Goal: Task Accomplishment & Management: Manage account settings

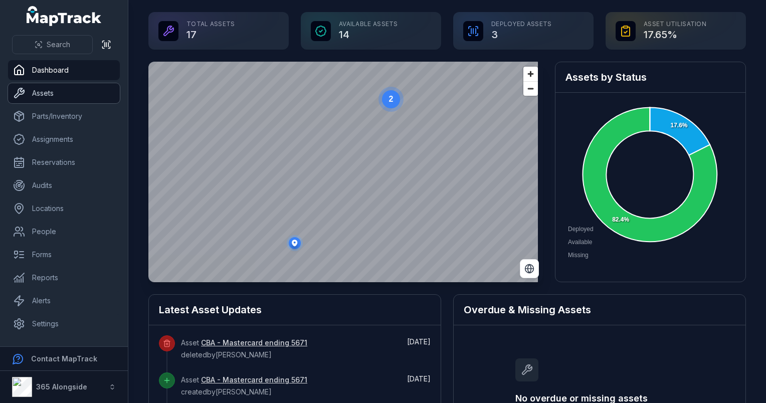
click at [46, 87] on link "Assets" at bounding box center [64, 93] width 112 height 20
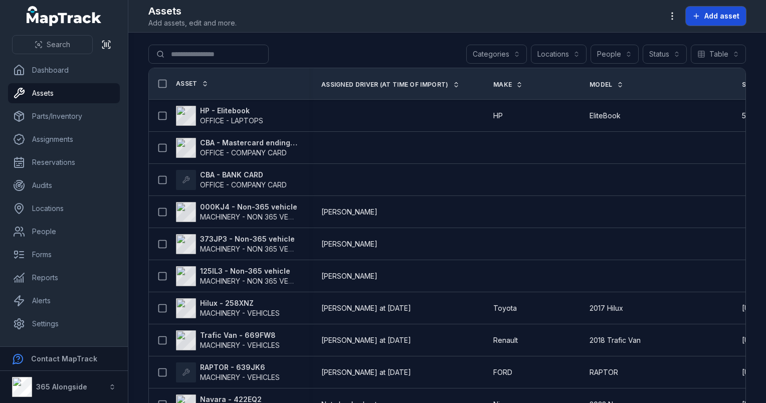
click at [715, 22] on button "Add asset" at bounding box center [716, 16] width 60 height 19
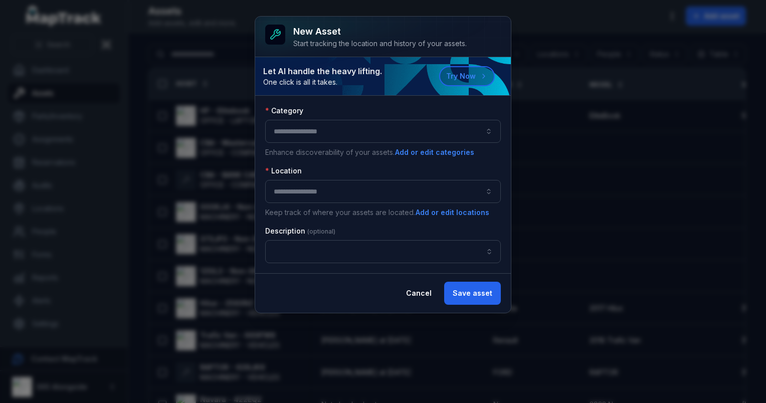
click at [322, 132] on button "button" at bounding box center [383, 131] width 236 height 23
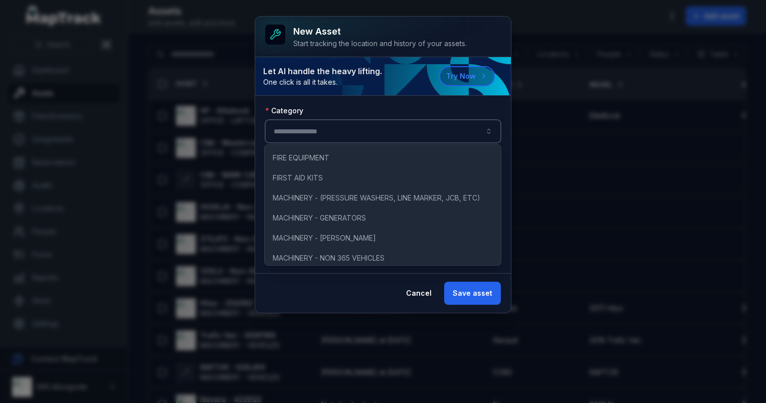
click at [352, 113] on div "Category" at bounding box center [383, 111] width 236 height 10
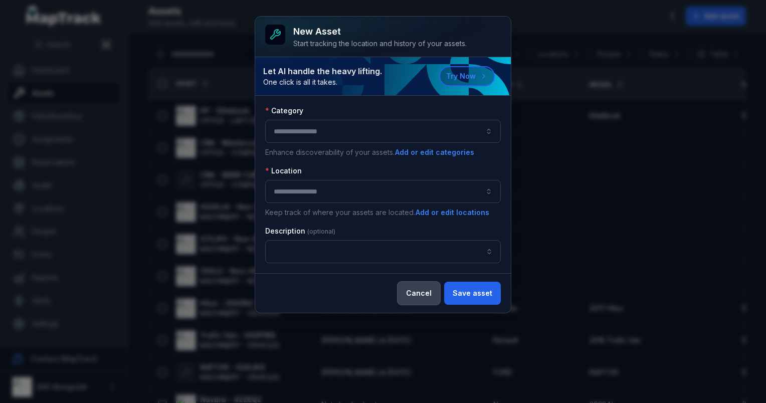
click at [423, 289] on button "Cancel" at bounding box center [419, 293] width 43 height 23
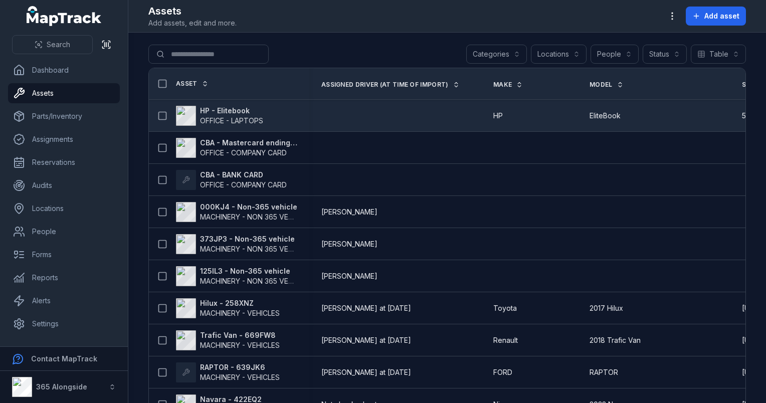
click at [461, 124] on td at bounding box center [395, 116] width 172 height 32
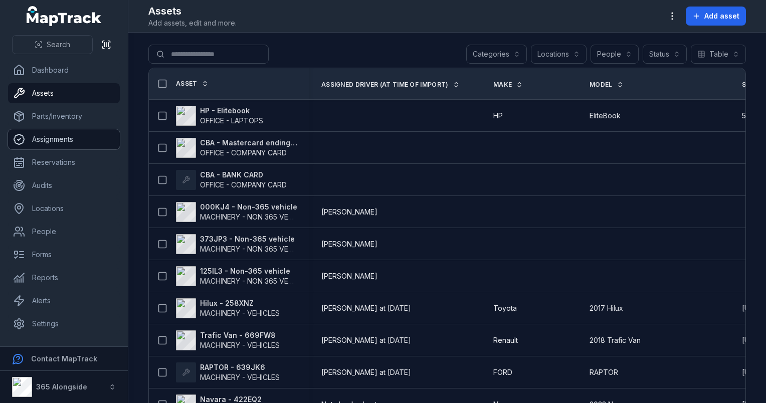
click at [57, 135] on link "Assignments" at bounding box center [64, 139] width 112 height 20
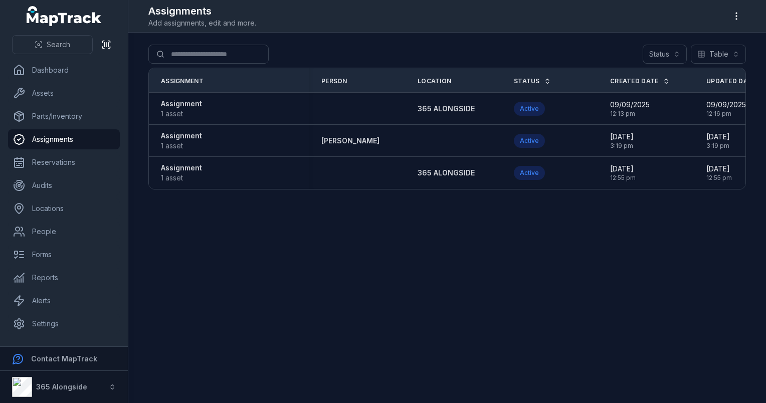
click at [744, 9] on div at bounding box center [736, 16] width 19 height 19
click at [735, 12] on icon "button" at bounding box center [736, 16] width 10 height 10
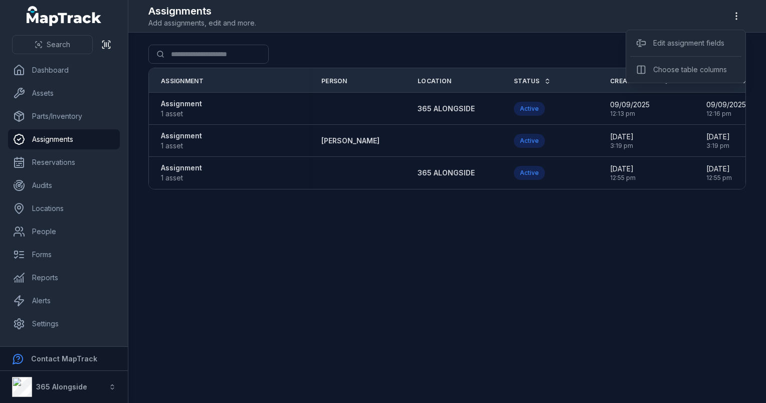
click at [45, 70] on div "Search Dashboard Assets Parts/Inventory Assignments Reservations Audits Locatio…" at bounding box center [383, 201] width 766 height 403
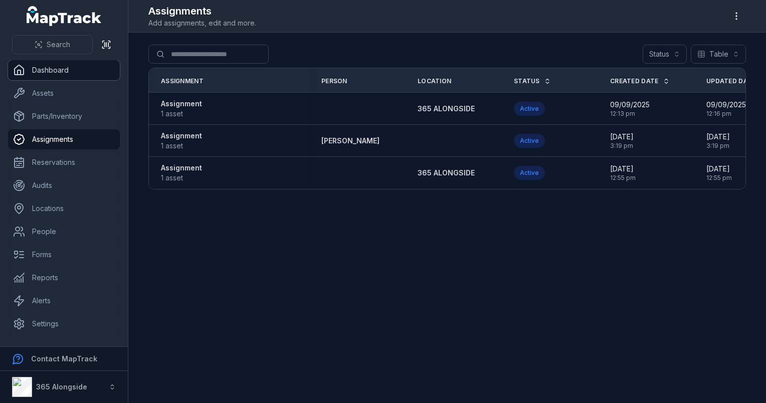
click at [27, 67] on link "Dashboard" at bounding box center [64, 70] width 112 height 20
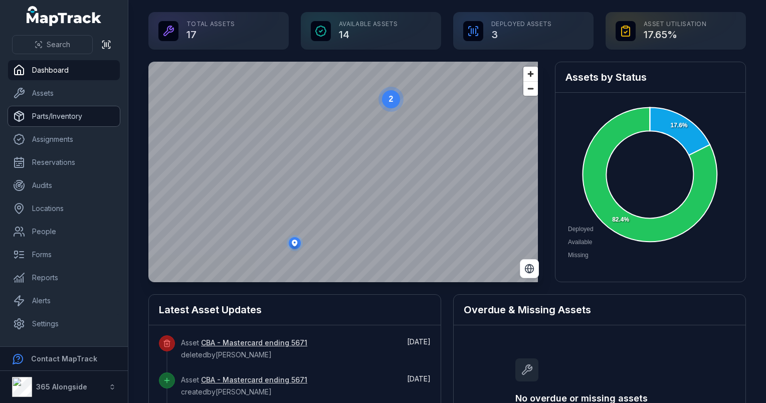
click at [56, 113] on link "Parts/Inventory" at bounding box center [64, 116] width 112 height 20
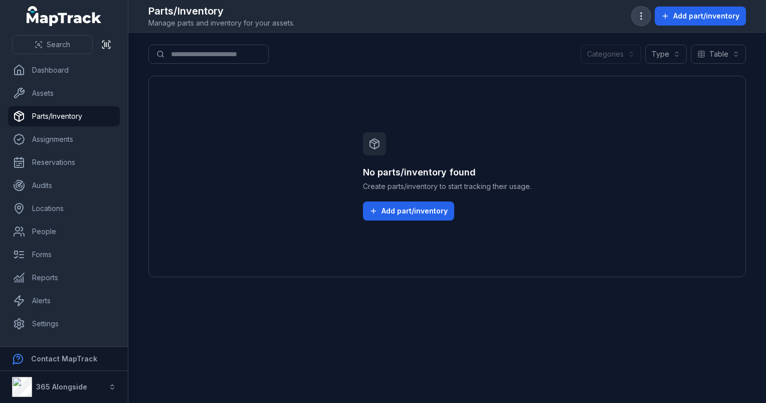
click at [637, 14] on button "button" at bounding box center [641, 16] width 19 height 19
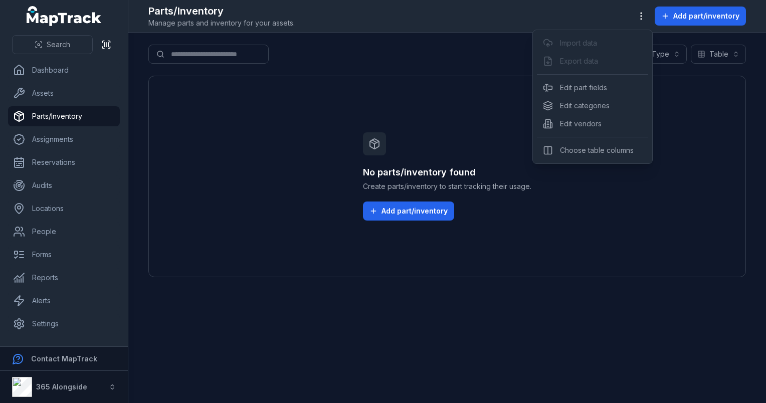
click at [74, 138] on div "Search Dashboard Assets Parts/Inventory Assignments Reservations Audits Locatio…" at bounding box center [383, 201] width 766 height 403
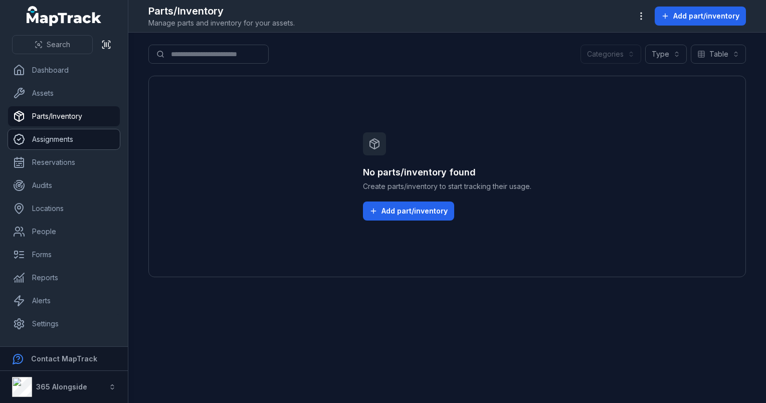
click at [64, 140] on link "Assignments" at bounding box center [64, 139] width 112 height 20
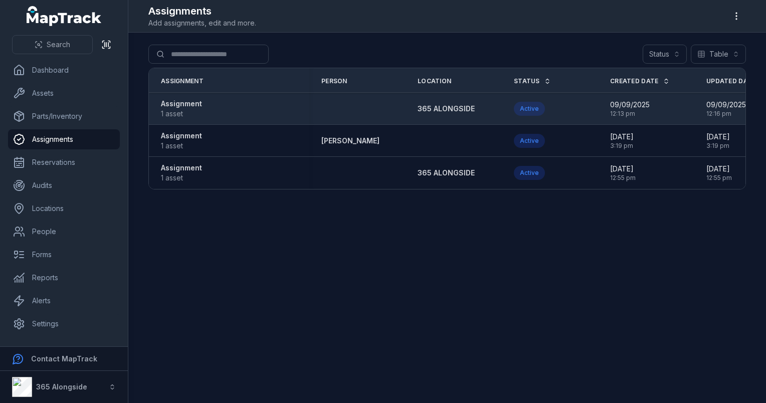
click at [195, 103] on strong "Assignment" at bounding box center [181, 104] width 41 height 10
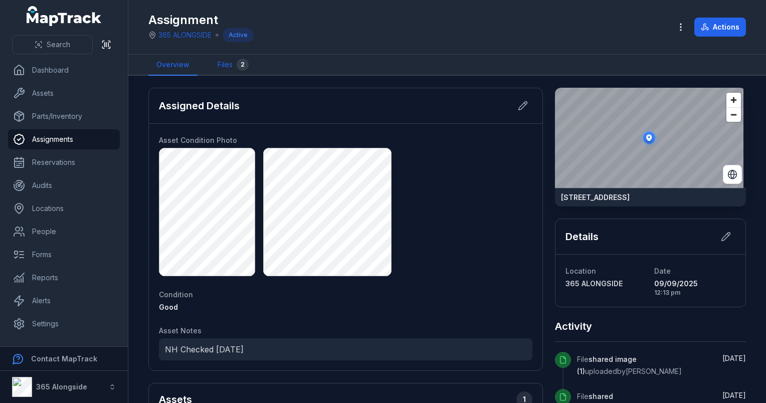
click at [227, 66] on link "Files 2" at bounding box center [233, 65] width 47 height 21
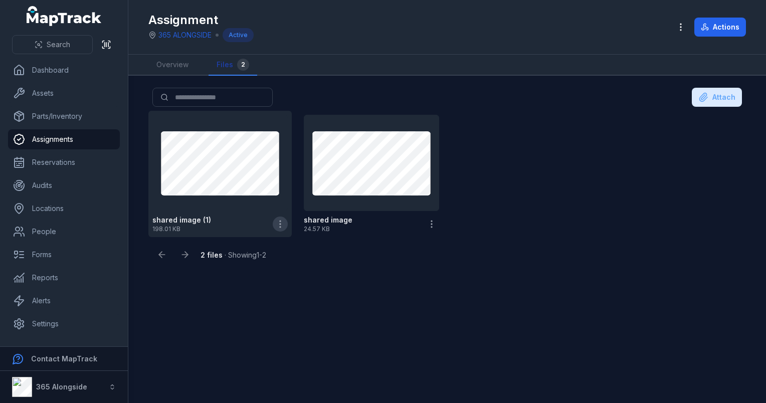
click at [280, 228] on icon "button" at bounding box center [280, 224] width 10 height 10
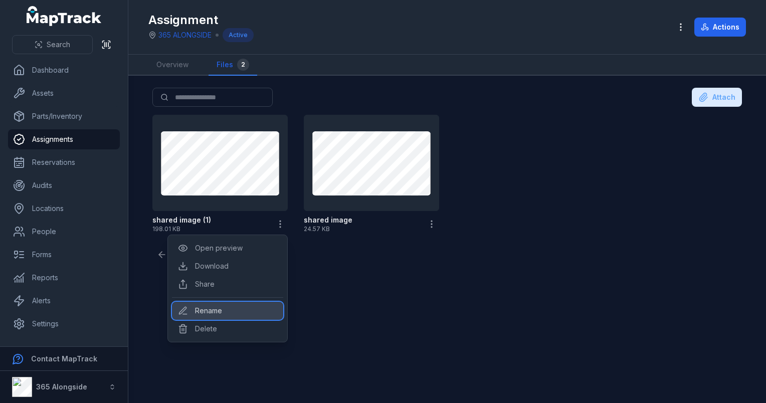
click at [241, 309] on div "Rename" at bounding box center [227, 311] width 111 height 18
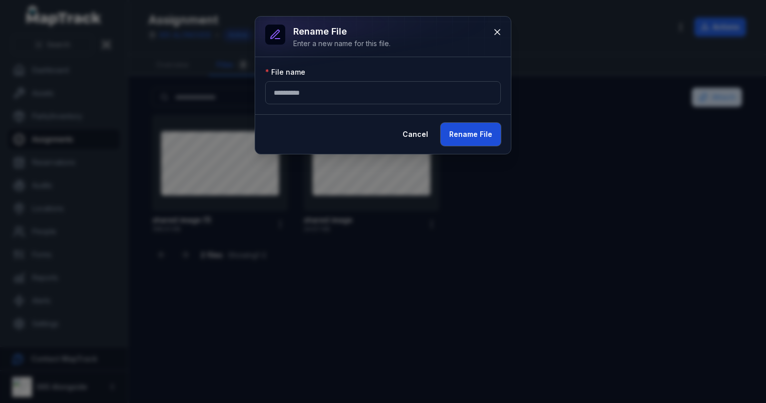
click at [460, 135] on button "Rename File" at bounding box center [471, 134] width 60 height 23
type input "**********"
